Goal: Information Seeking & Learning: Find specific fact

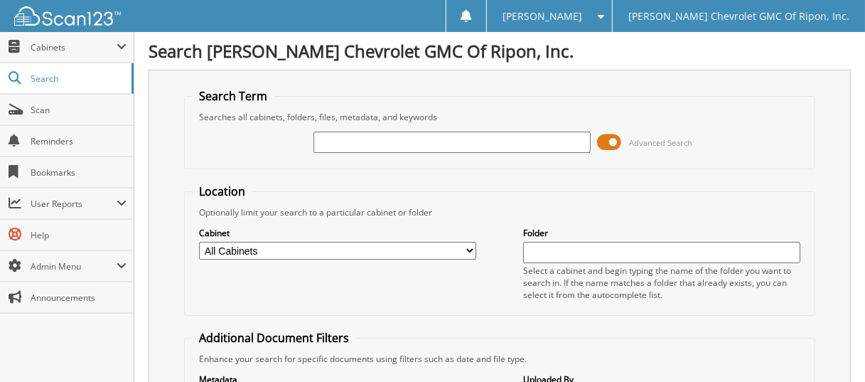
click at [387, 140] on input "text" at bounding box center [451, 141] width 276 height 21
type input "[PERSON_NAME]"
click at [608, 141] on span at bounding box center [610, 141] width 24 height 21
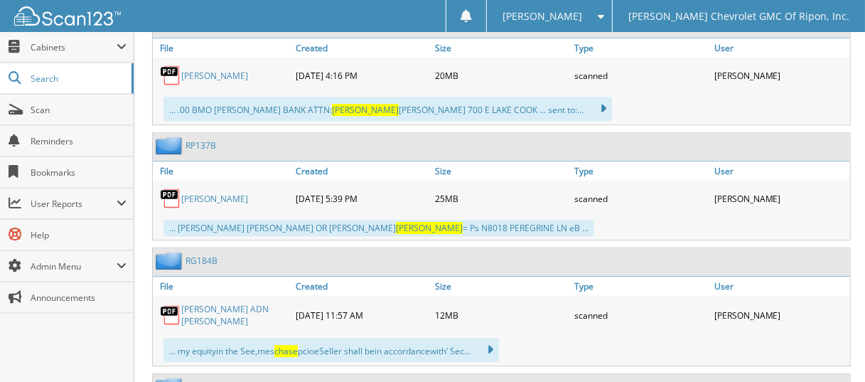
scroll to position [2559, 0]
